Goal: Information Seeking & Learning: Check status

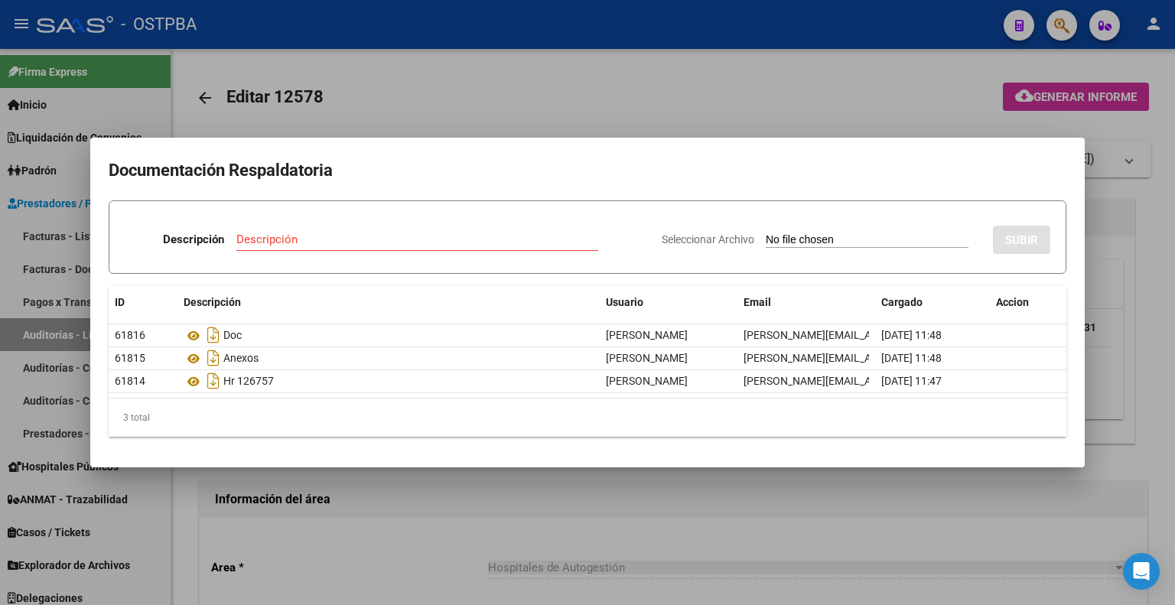
scroll to position [0, 707]
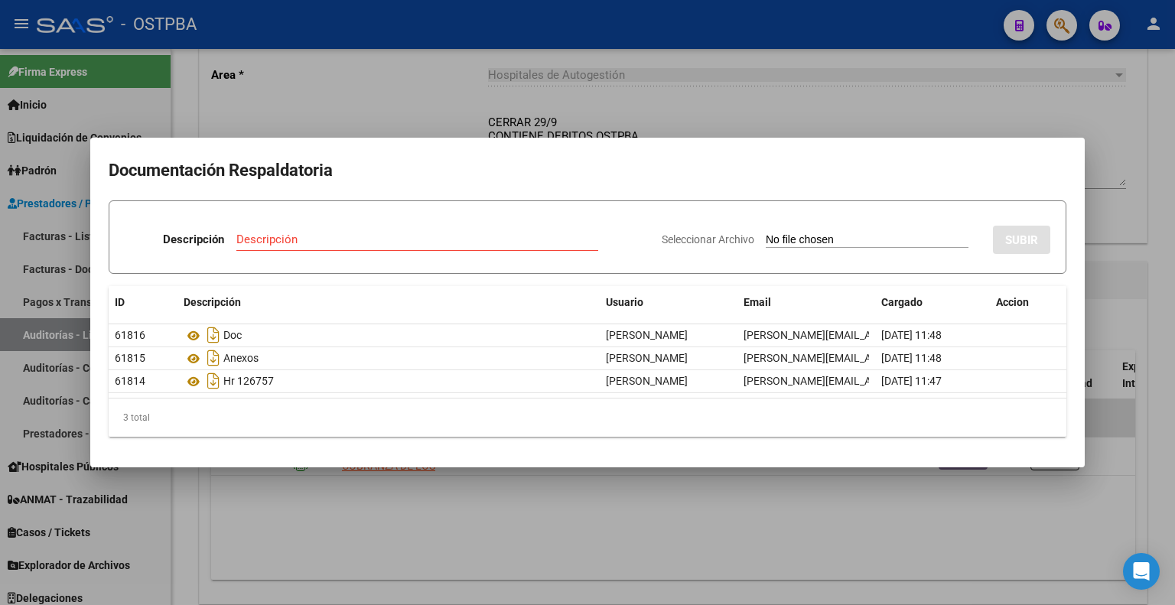
click at [925, 158] on h2 "Documentación Respaldatoria" at bounding box center [588, 170] width 958 height 29
drag, startPoint x: 874, startPoint y: 109, endPoint x: 874, endPoint y: 99, distance: 9.9
click at [874, 107] on div at bounding box center [587, 302] width 1175 height 605
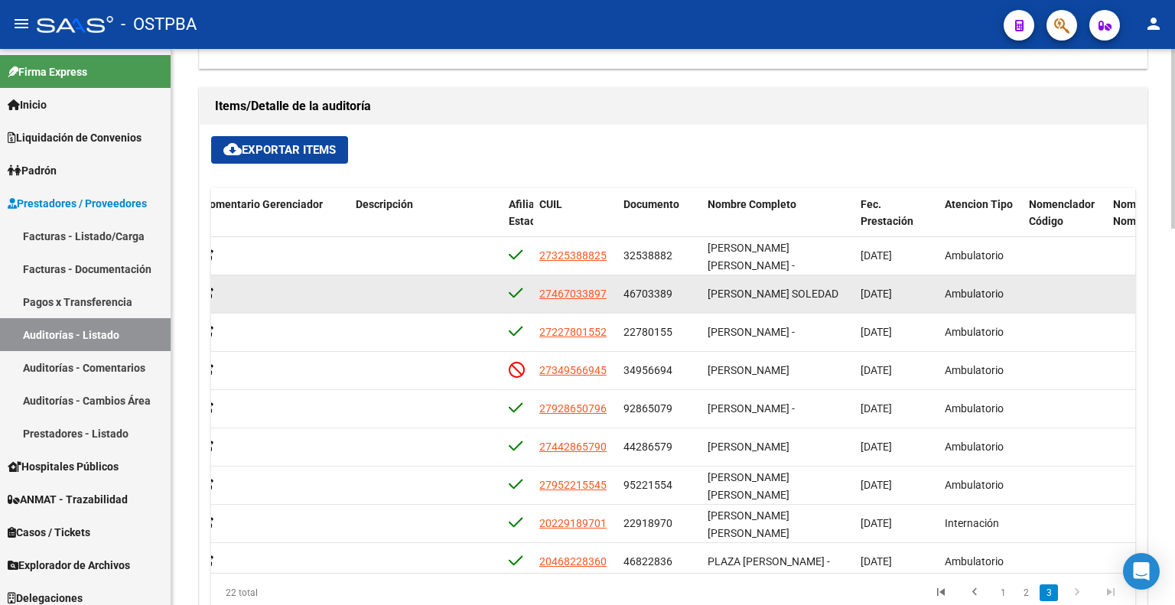
scroll to position [459, 707]
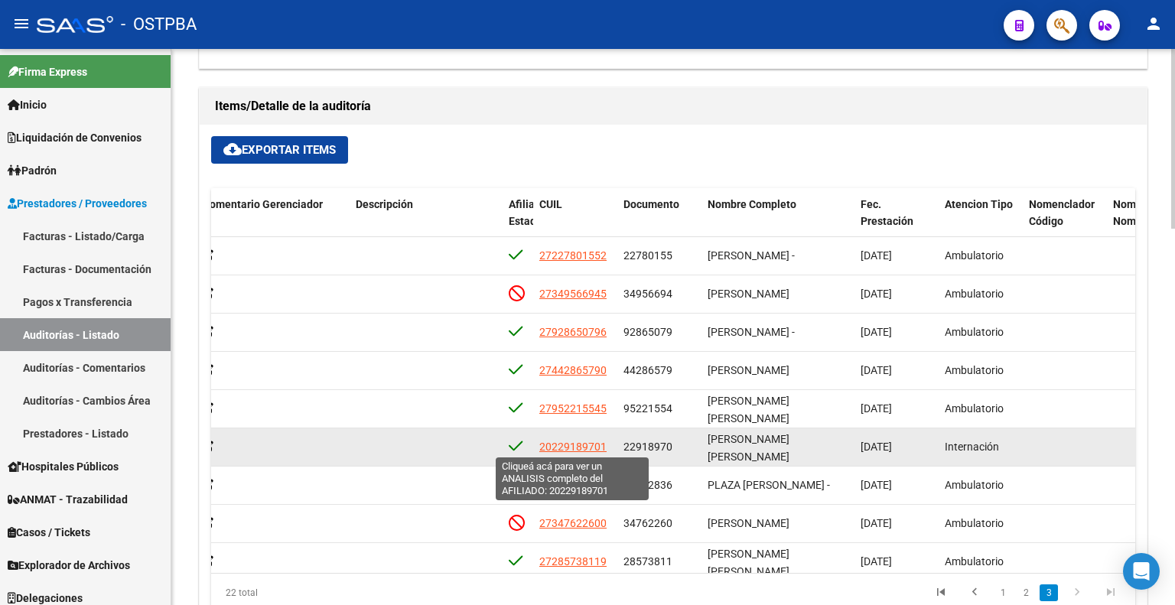
click at [595, 442] on span "20229189701" at bounding box center [572, 447] width 67 height 12
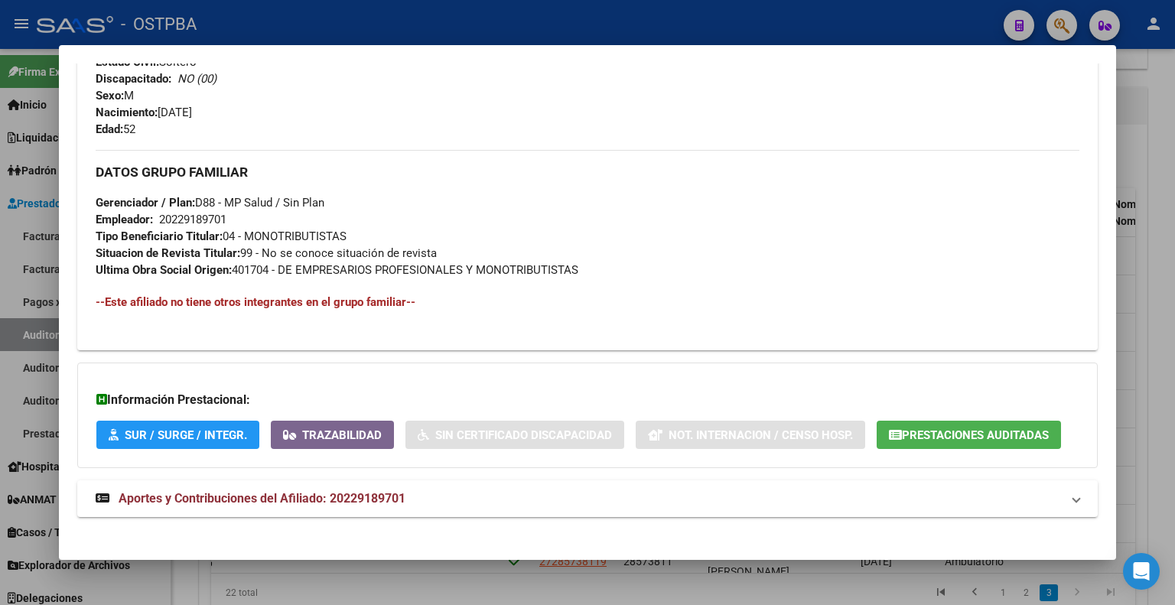
scroll to position [655, 0]
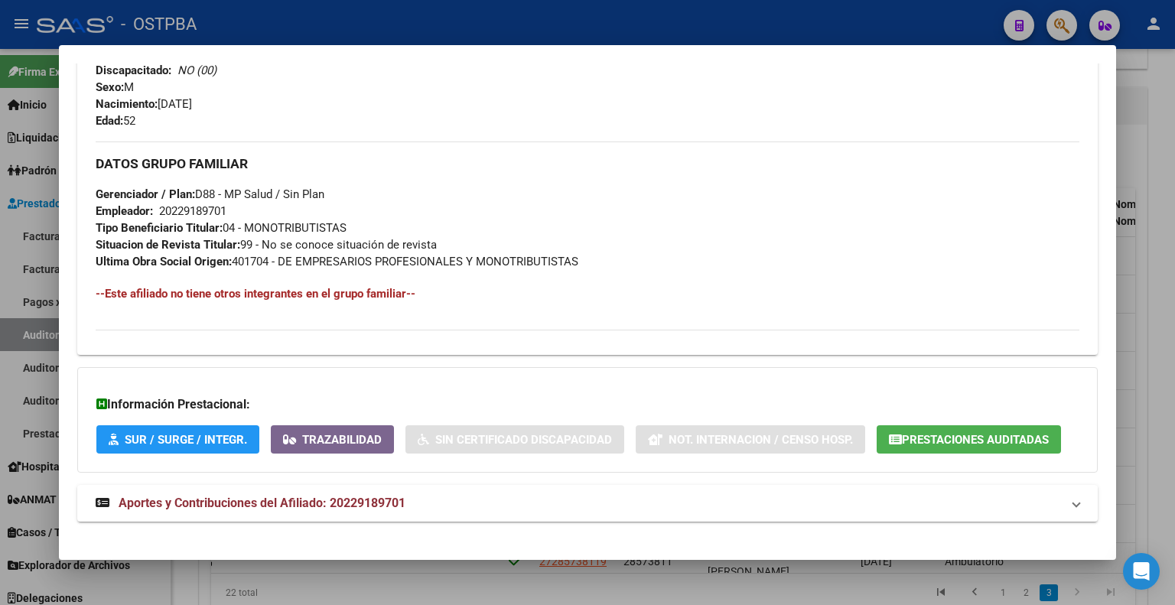
click at [948, 433] on span "Prestaciones Auditadas" at bounding box center [975, 440] width 147 height 14
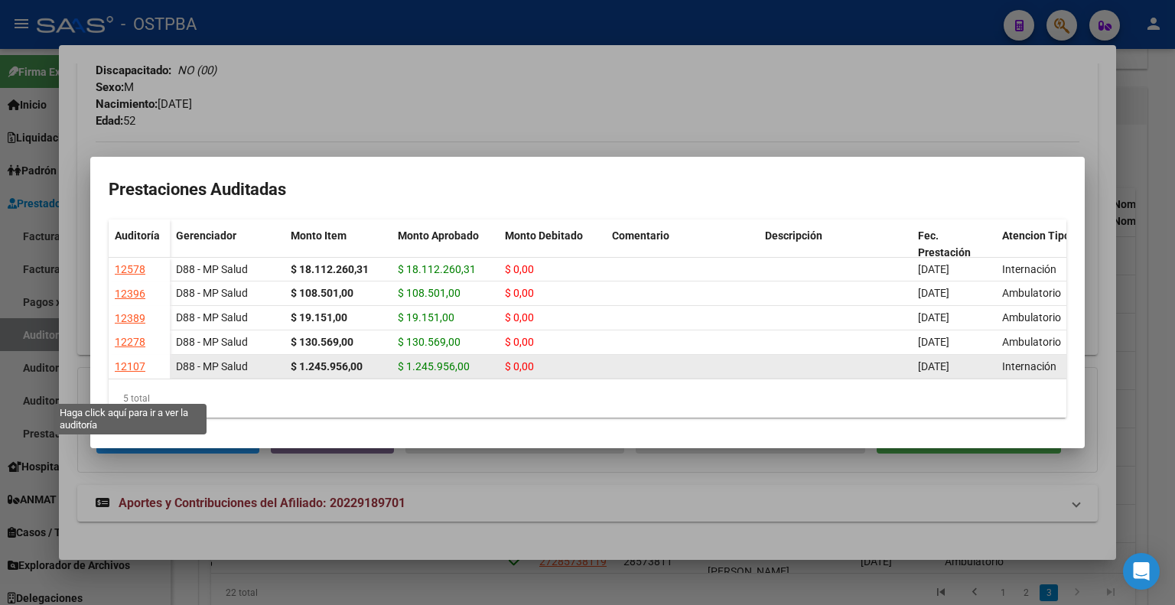
click at [123, 376] on div "12107" at bounding box center [130, 367] width 31 height 18
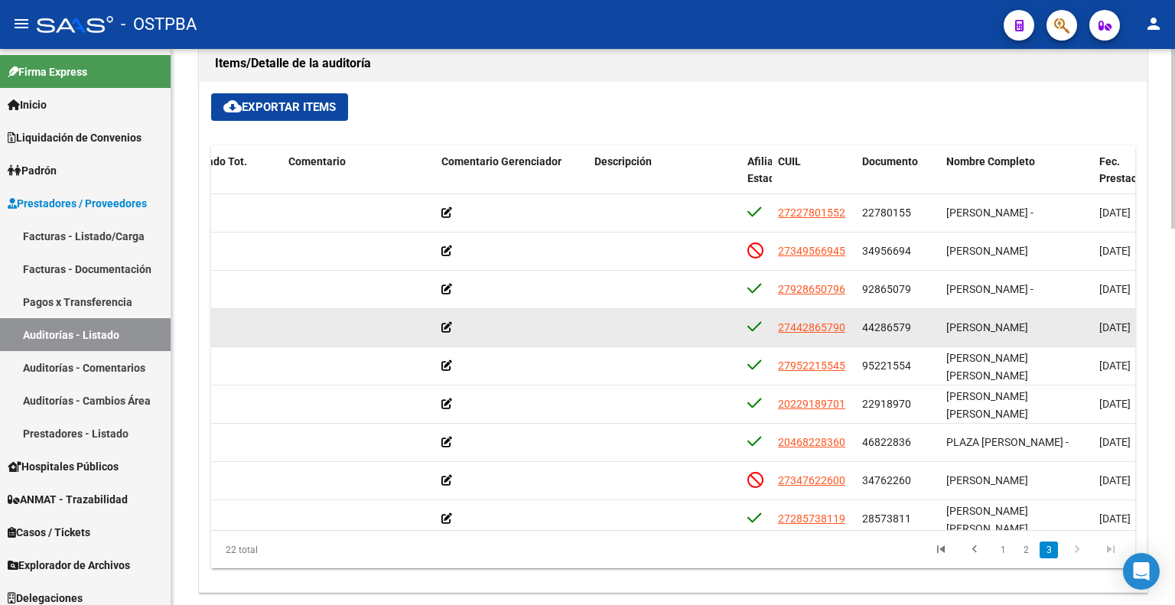
scroll to position [521, 468]
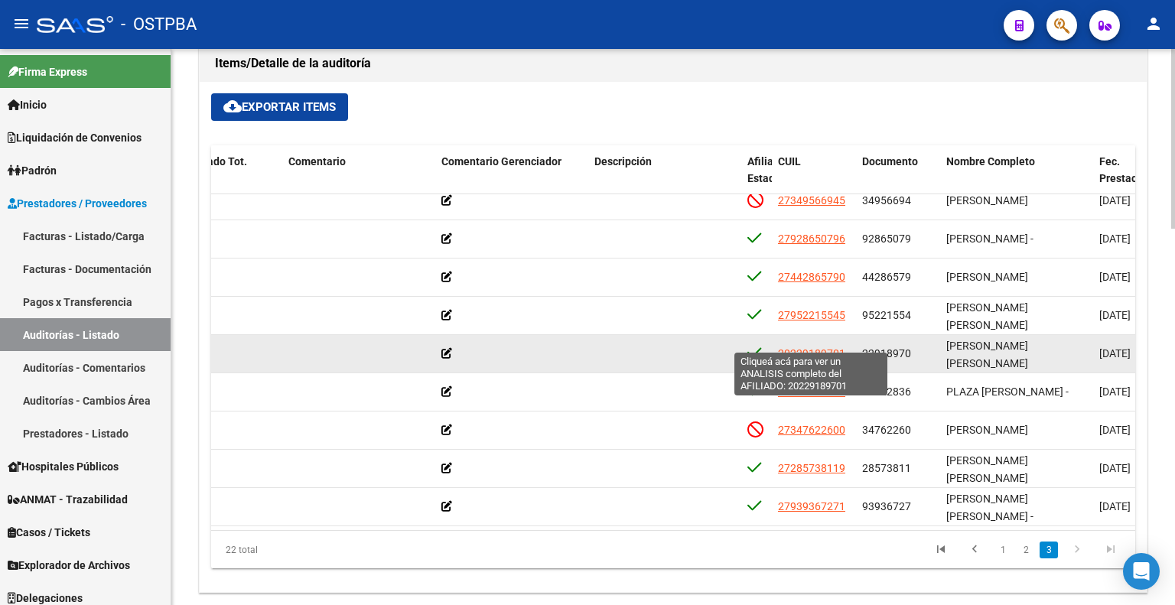
click at [808, 347] on span "20229189701" at bounding box center [811, 353] width 67 height 12
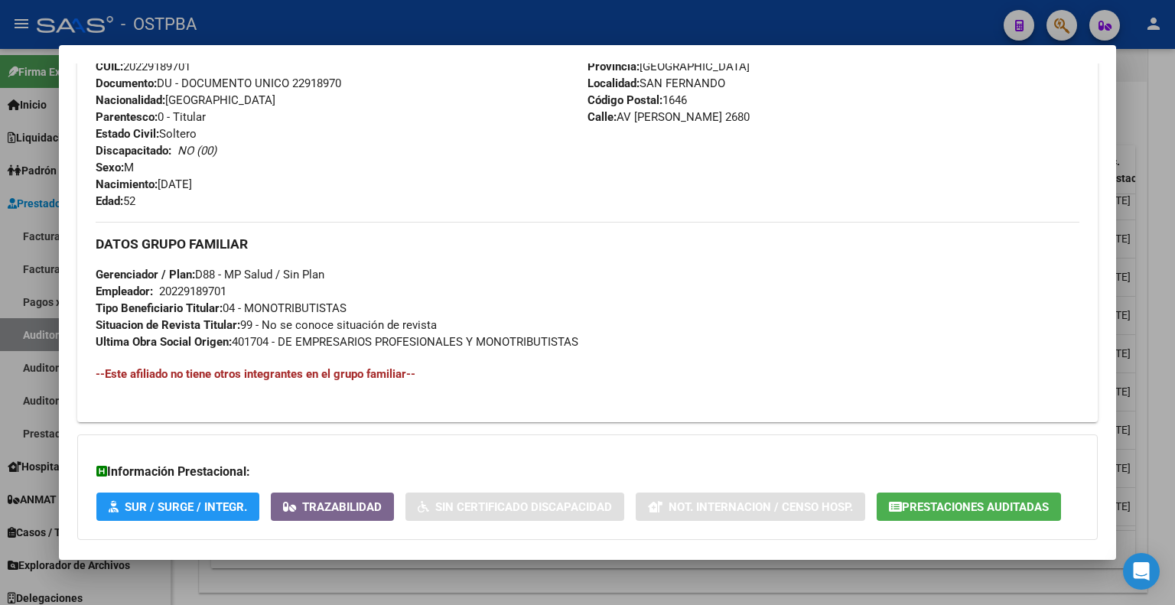
scroll to position [655, 0]
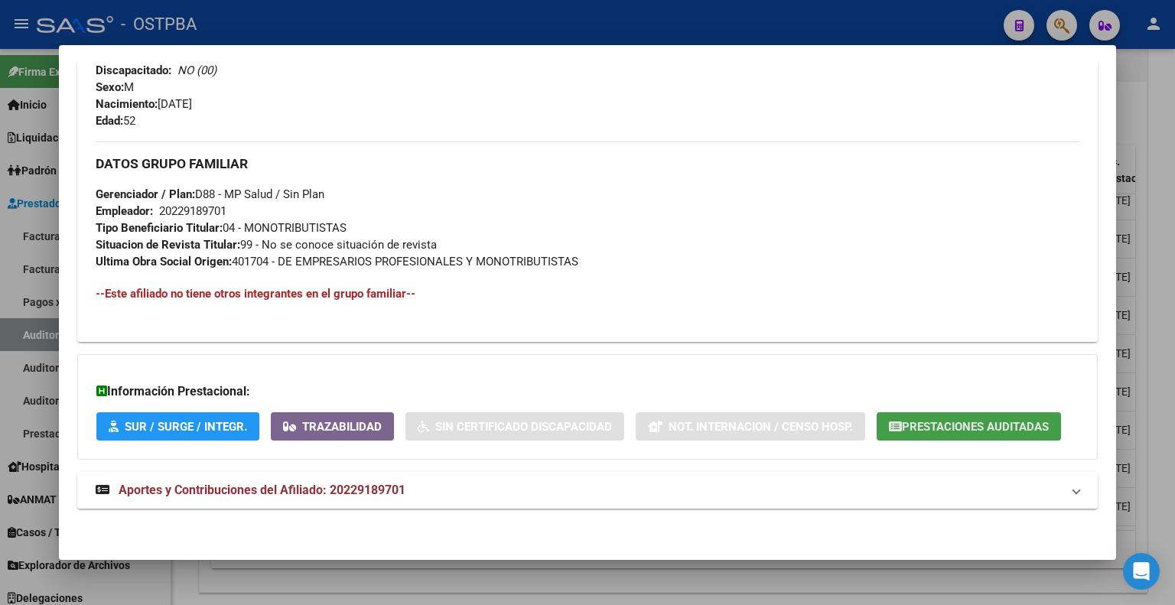
click at [965, 431] on span "Prestaciones Auditadas" at bounding box center [975, 427] width 147 height 14
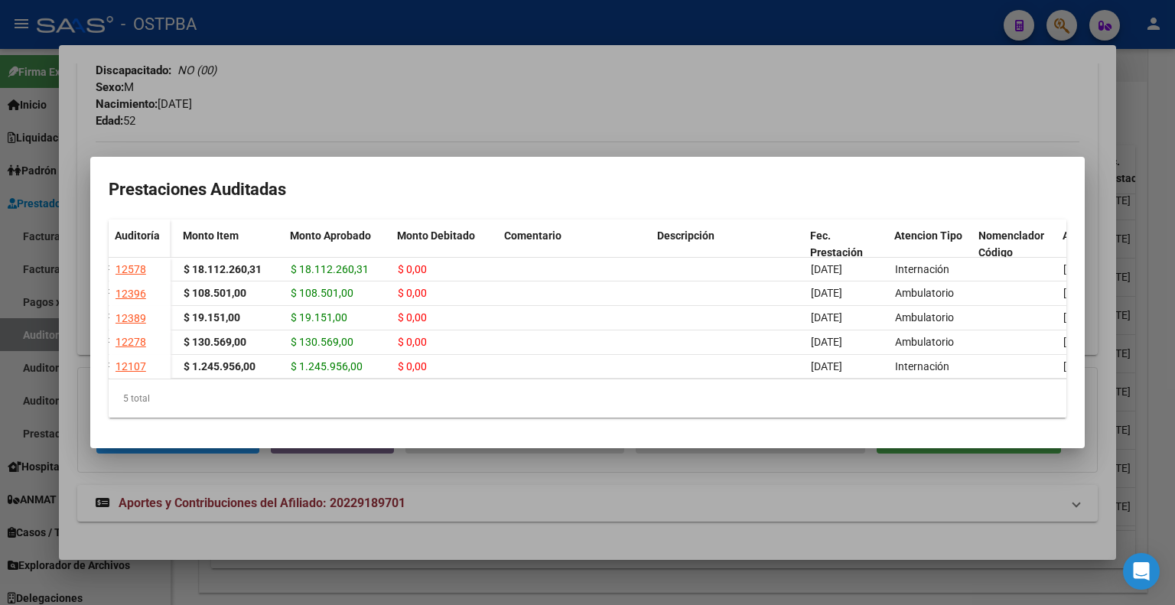
scroll to position [0, 0]
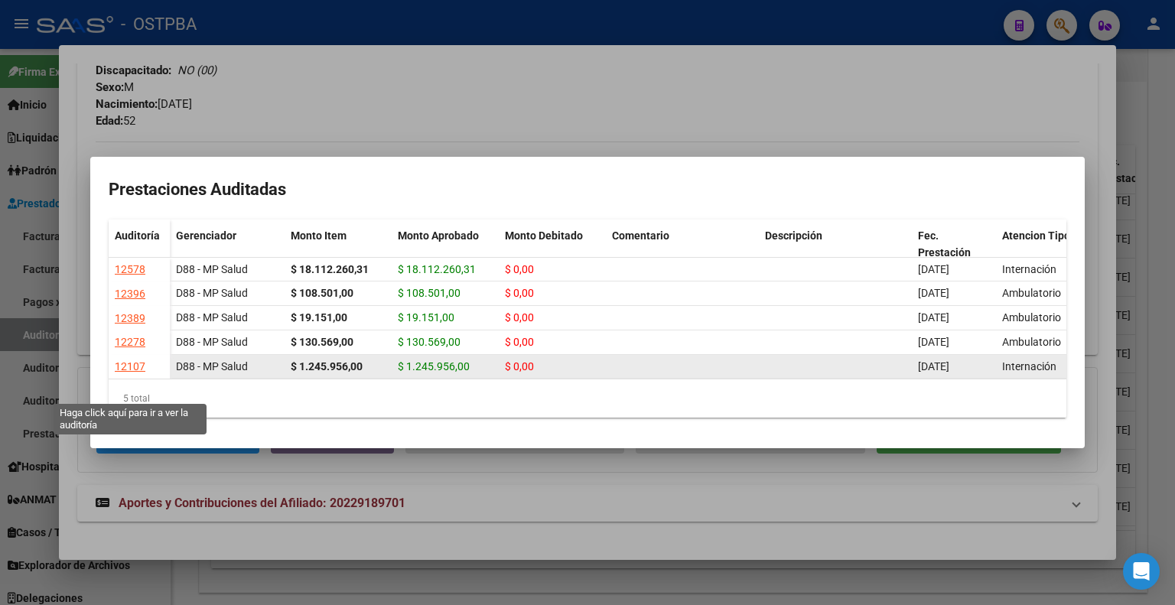
click at [135, 376] on div "12107" at bounding box center [130, 367] width 31 height 18
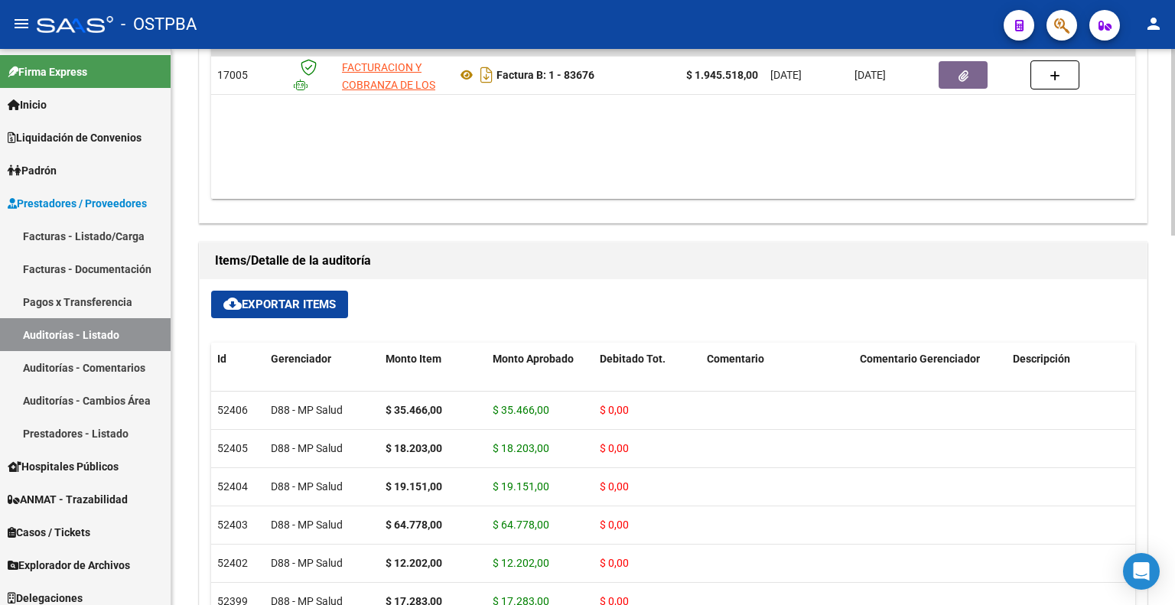
scroll to position [641, 0]
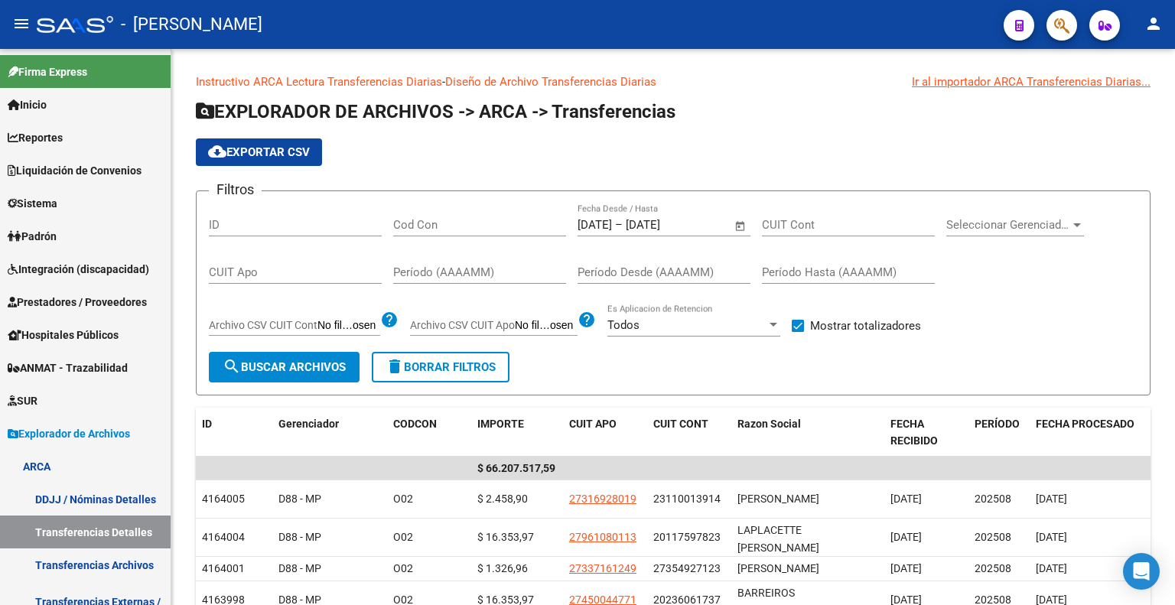
scroll to position [254, 0]
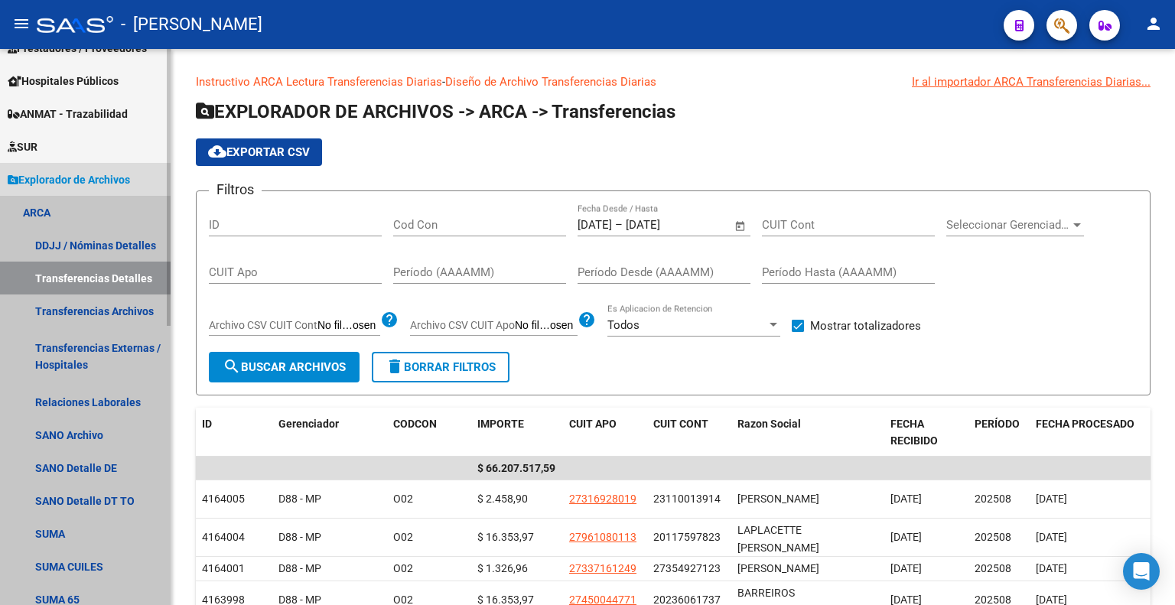
click at [95, 279] on link "Transferencias Detalles" at bounding box center [85, 278] width 171 height 33
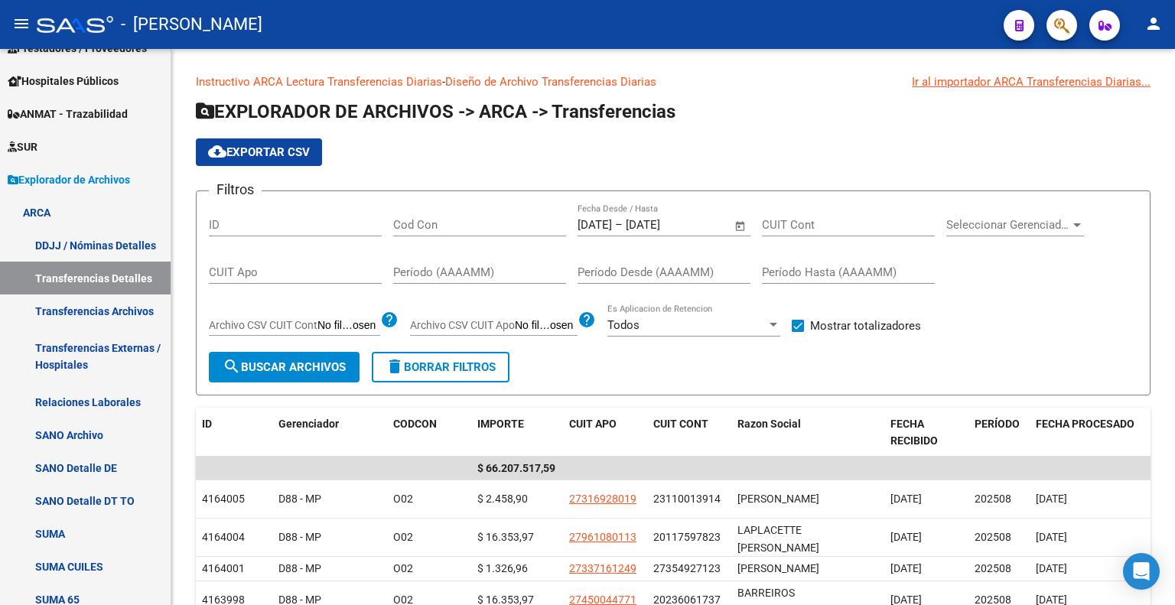
click at [1057, 21] on icon "button" at bounding box center [1061, 26] width 15 height 18
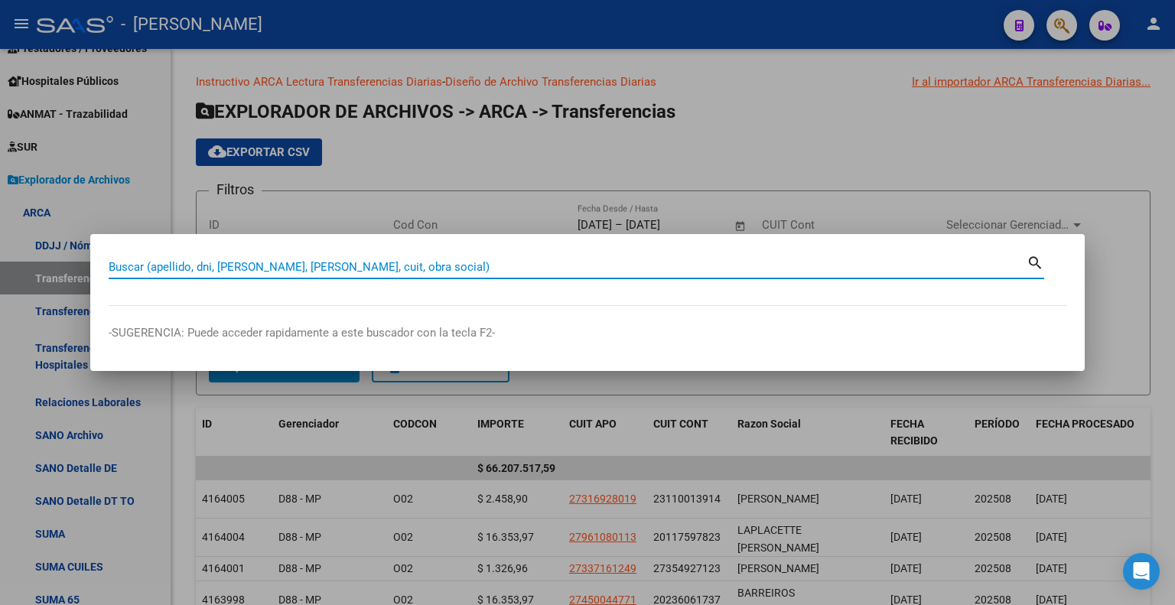
click at [358, 264] on input "Buscar (apellido, dni, cuil, nro traspaso, cuit, obra social)" at bounding box center [568, 267] width 918 height 14
click at [139, 267] on input "20204318280" at bounding box center [568, 267] width 918 height 14
type input "20204318280"
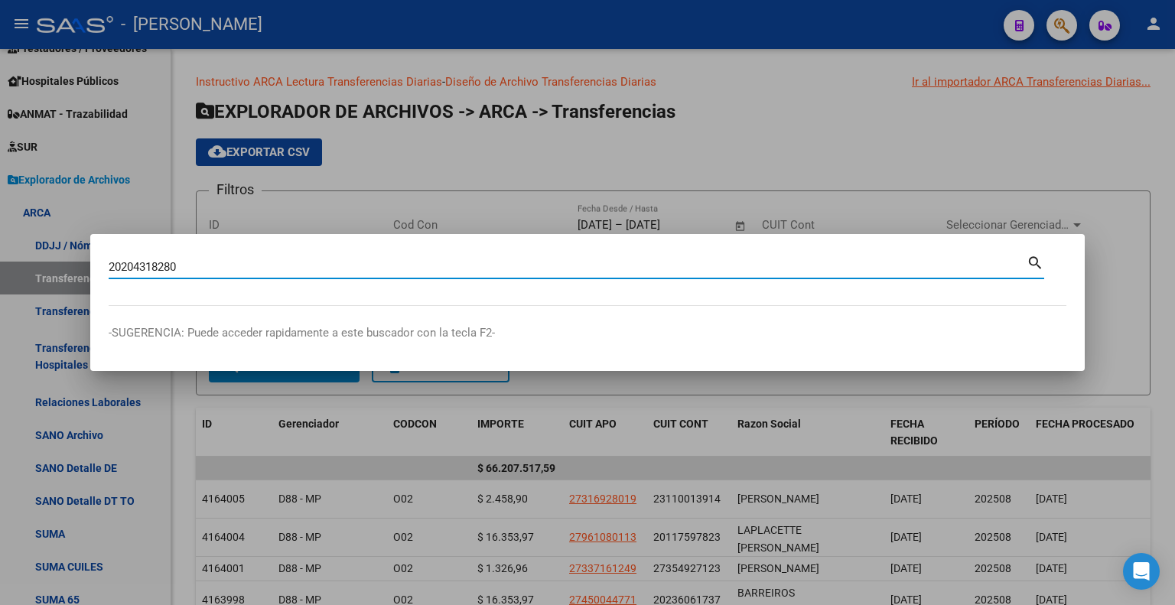
click at [1033, 256] on mat-icon "search" at bounding box center [1036, 261] width 18 height 18
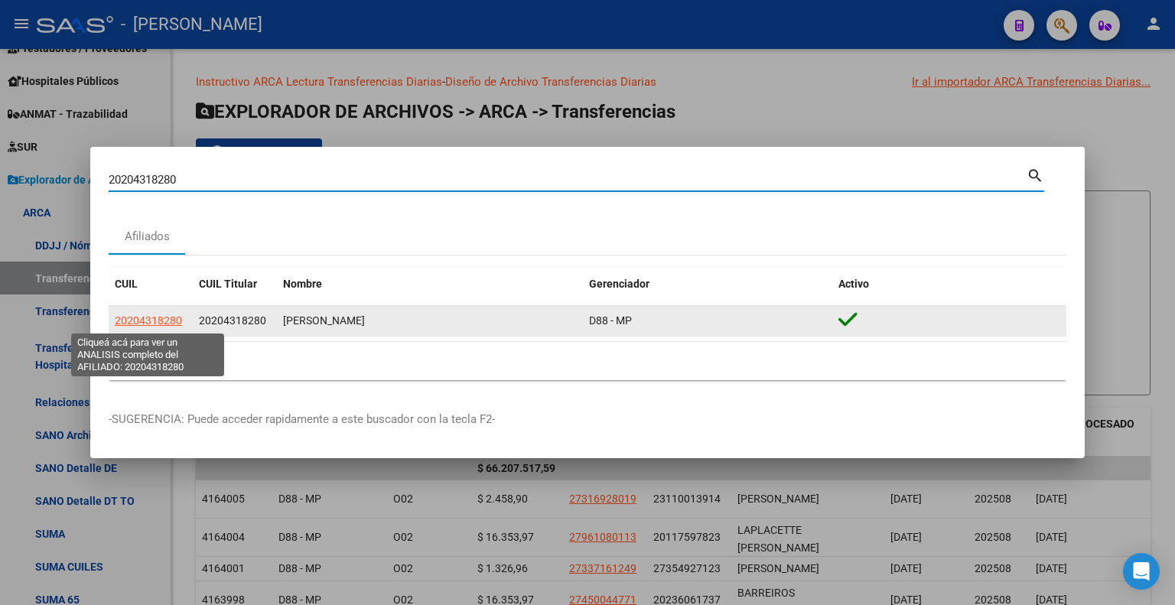
click at [169, 321] on span "20204318280" at bounding box center [148, 320] width 67 height 12
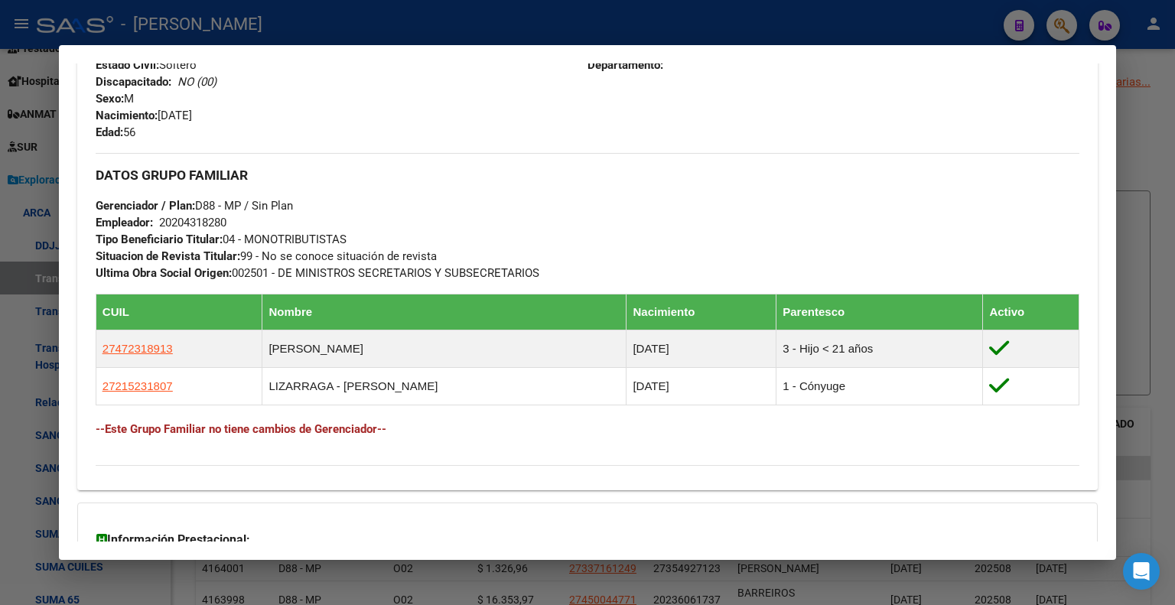
scroll to position [809, 0]
